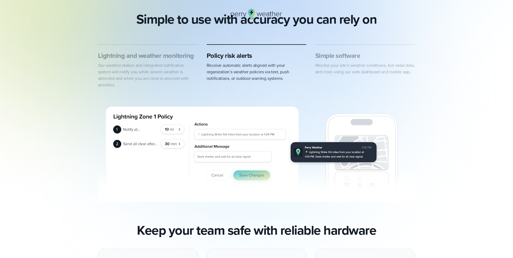
scroll to position [407, 0]
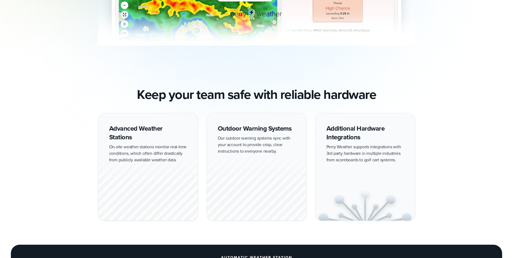
click at [124, 130] on div "Advanced Weather Stations On-site weather stations monitor real-time conditions…" at bounding box center [148, 167] width 100 height 108
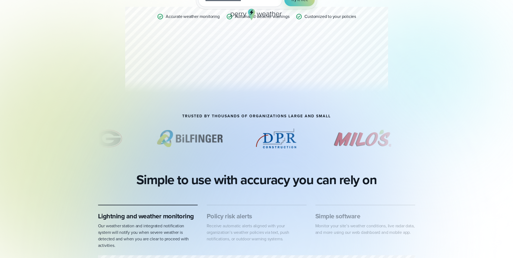
scroll to position [0, 0]
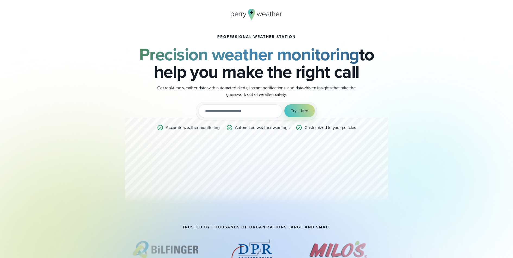
click at [255, 14] on icon at bounding box center [257, 15] width 52 height 12
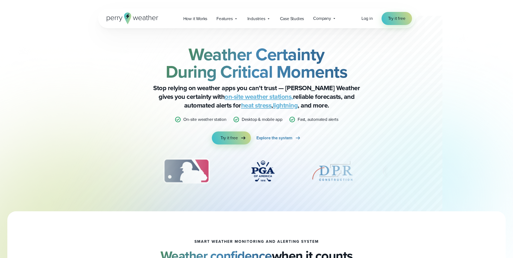
click at [225, 97] on link "on-site weather stations," at bounding box center [259, 97] width 68 height 10
